Goal: Communication & Community: Answer question/provide support

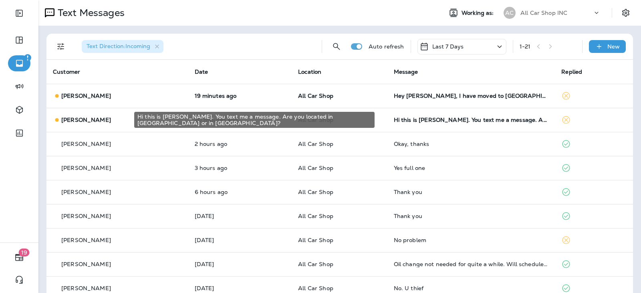
click at [342, 115] on div "Hi this is [PERSON_NAME]. You text me a message. Are you located in [GEOGRAPHIC…" at bounding box center [254, 120] width 240 height 16
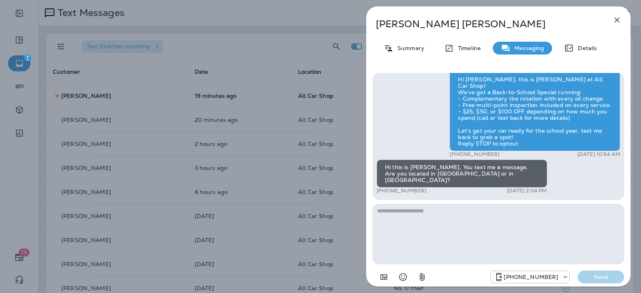
click at [418, 219] on textarea at bounding box center [499, 234] width 252 height 60
type textarea "**********"
drag, startPoint x: 603, startPoint y: 277, endPoint x: 599, endPoint y: 277, distance: 4.4
click at [603, 277] on p "Send" at bounding box center [601, 276] width 34 height 7
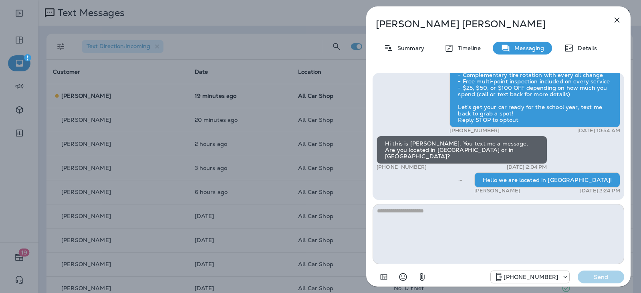
drag, startPoint x: 622, startPoint y: 20, endPoint x: 618, endPoint y: 22, distance: 4.7
click at [622, 20] on button "button" at bounding box center [617, 20] width 16 height 16
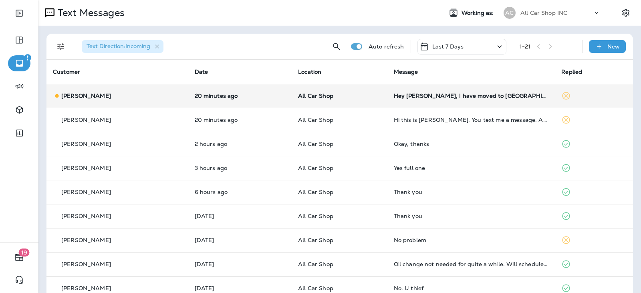
click at [417, 96] on div "Hey [PERSON_NAME], I have moved to [GEOGRAPHIC_DATA], [GEOGRAPHIC_DATA]. Thank …" at bounding box center [471, 96] width 155 height 6
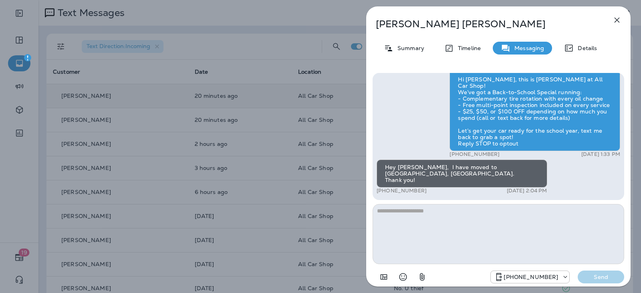
click at [394, 216] on textarea at bounding box center [499, 234] width 252 height 60
type textarea "**********"
click at [609, 275] on p "Send" at bounding box center [601, 276] width 34 height 7
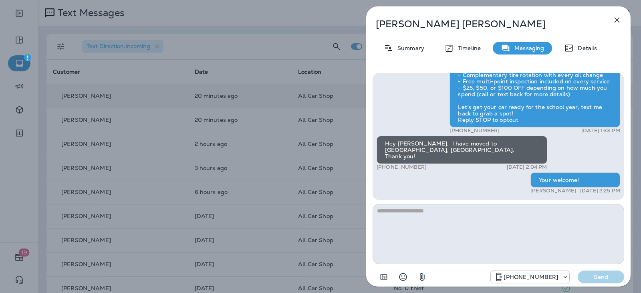
click at [611, 15] on button "button" at bounding box center [617, 20] width 16 height 16
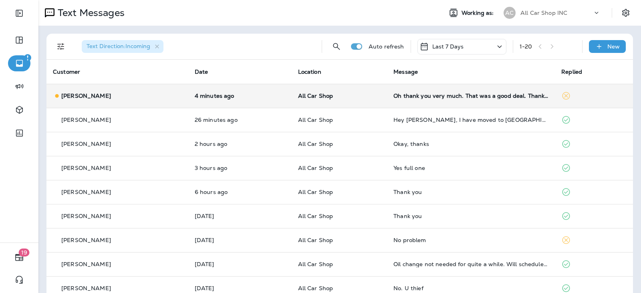
click at [369, 94] on td "All Car Shop" at bounding box center [340, 96] width 96 height 24
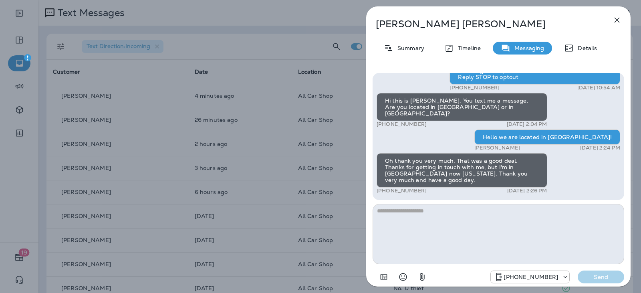
click at [442, 210] on textarea at bounding box center [499, 234] width 252 height 60
click at [433, 213] on textarea at bounding box center [499, 234] width 252 height 60
type textarea "**********"
click at [591, 281] on button "Send" at bounding box center [601, 277] width 46 height 13
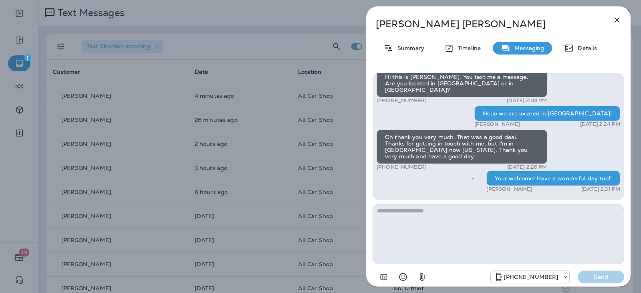
click at [618, 13] on button "button" at bounding box center [617, 20] width 16 height 16
